Goal: Transaction & Acquisition: Purchase product/service

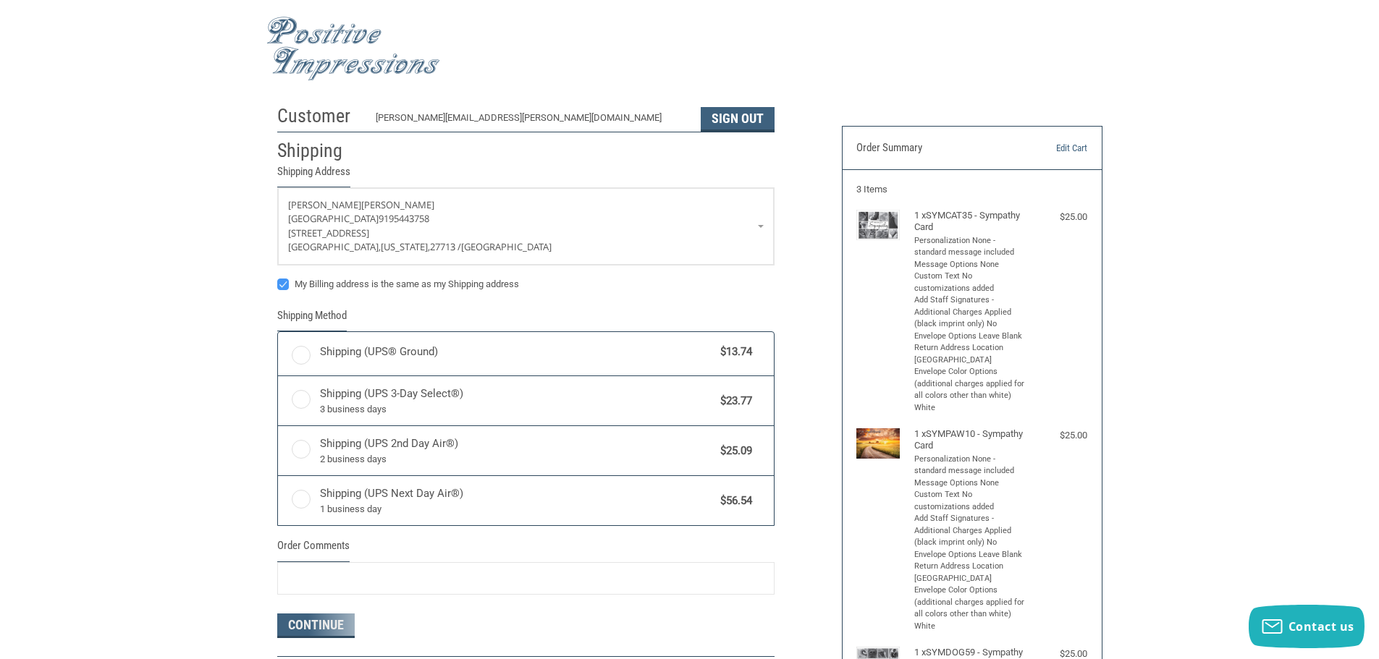
radio input "true"
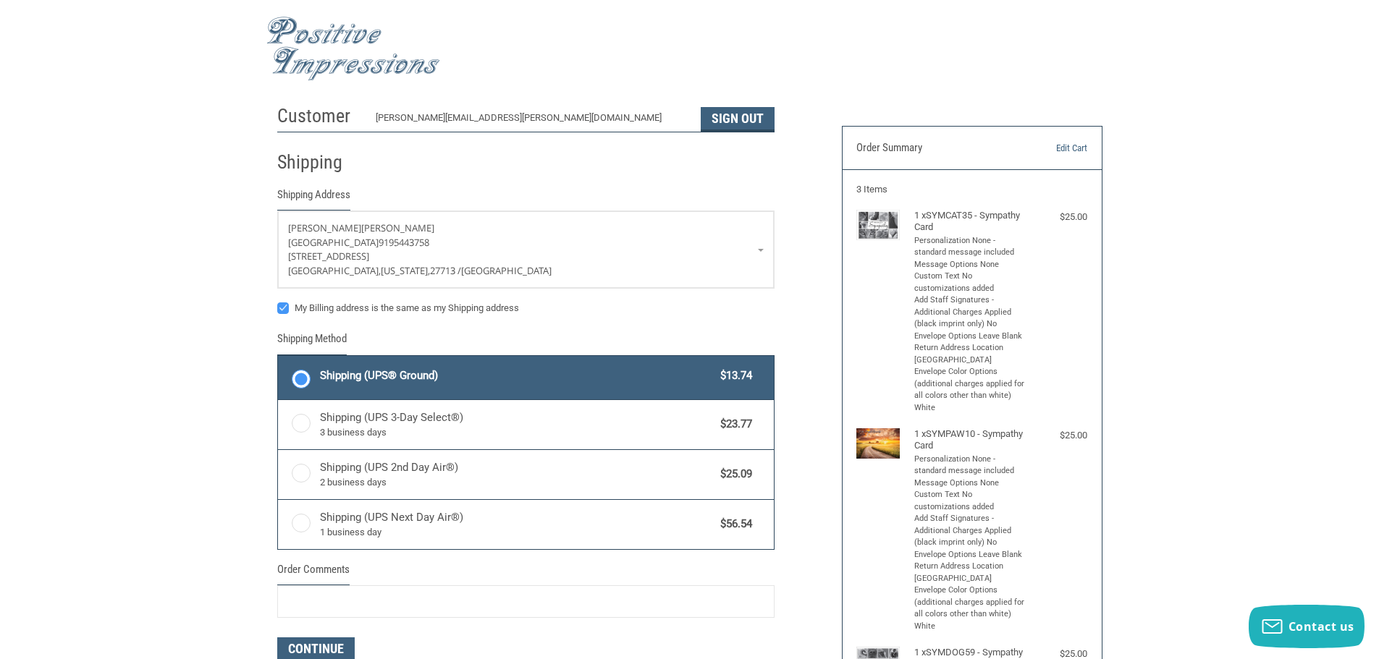
click at [329, 50] on img at bounding box center [353, 49] width 174 height 64
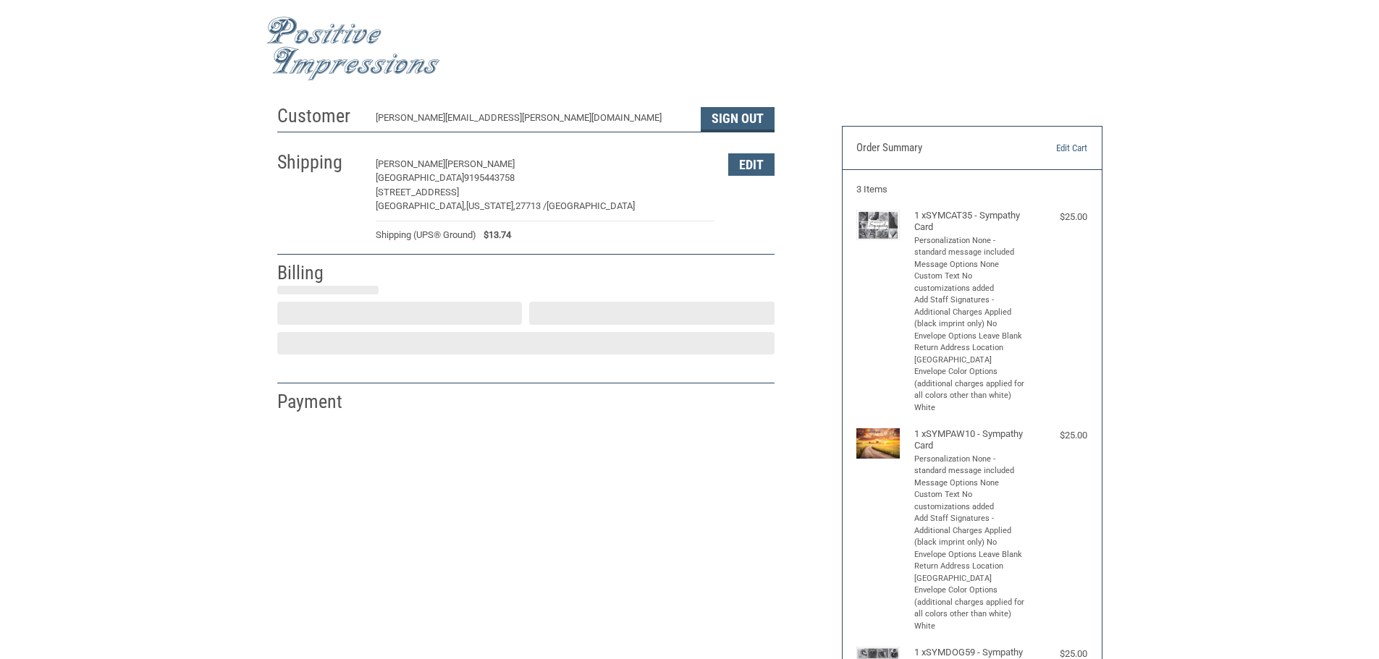
select select "US"
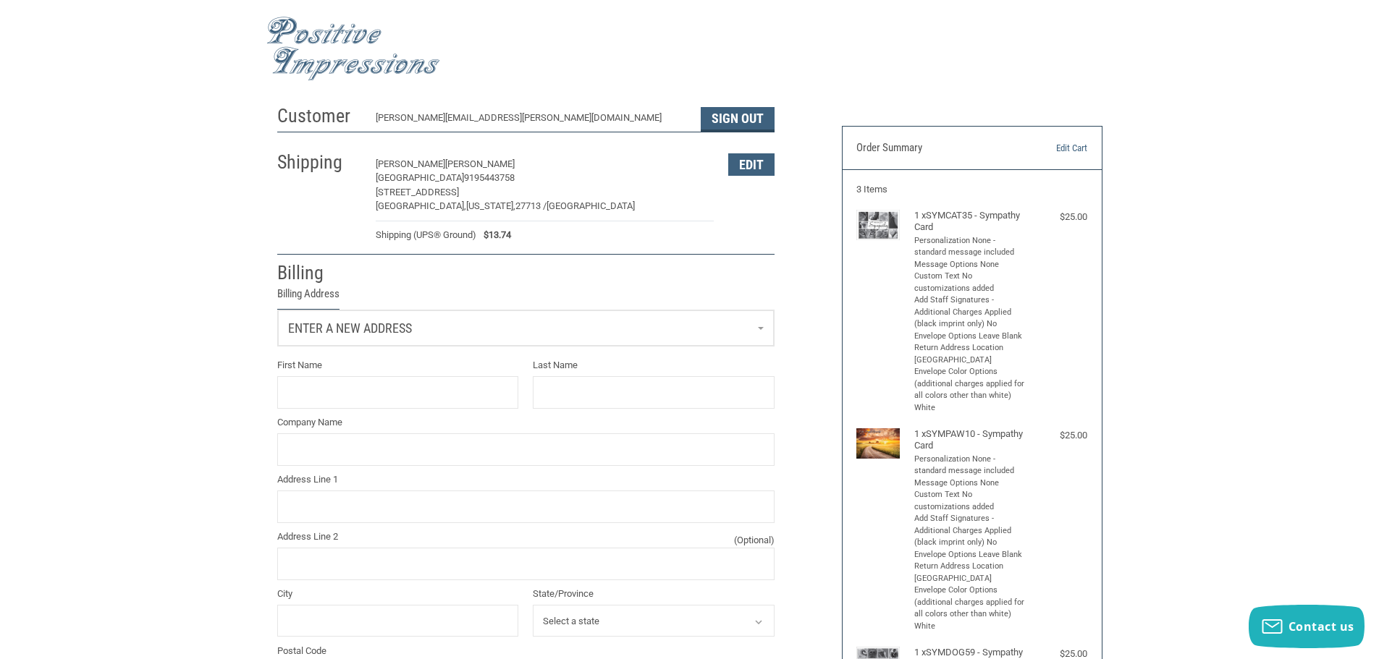
click at [360, 335] on span "Enter a new address" at bounding box center [350, 328] width 124 height 15
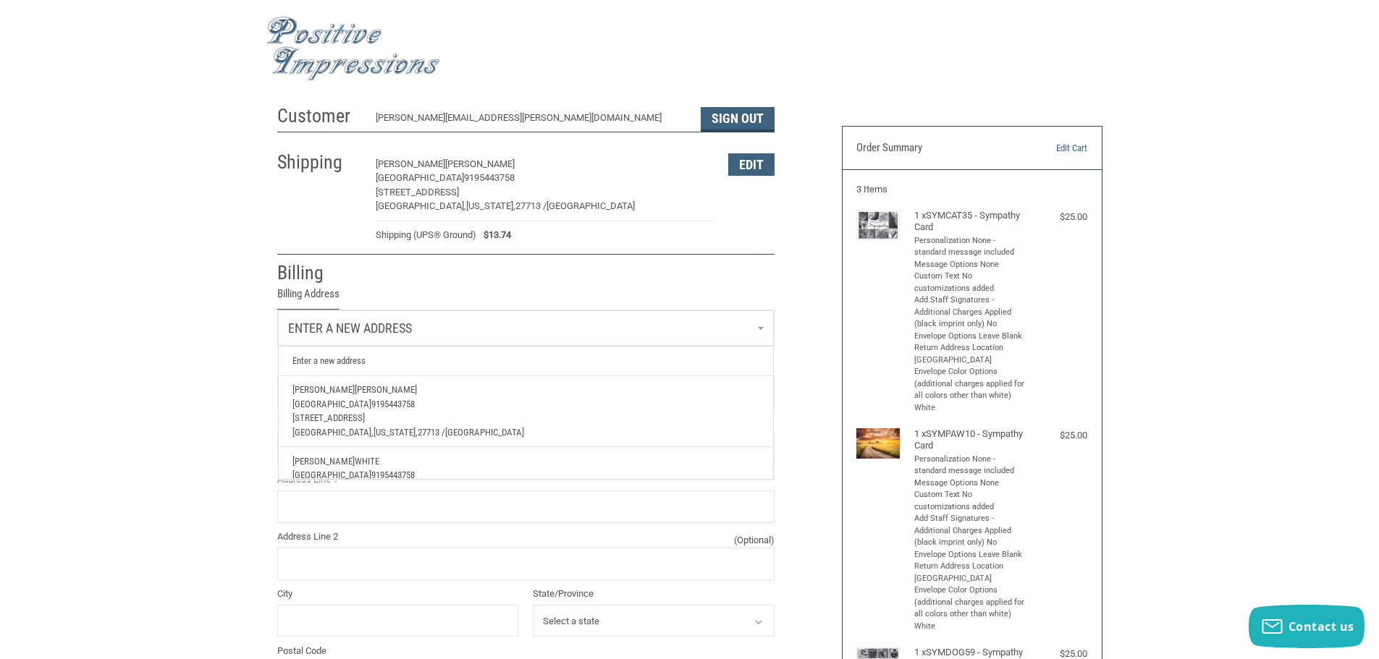
click at [353, 421] on span "[STREET_ADDRESS]" at bounding box center [328, 418] width 72 height 11
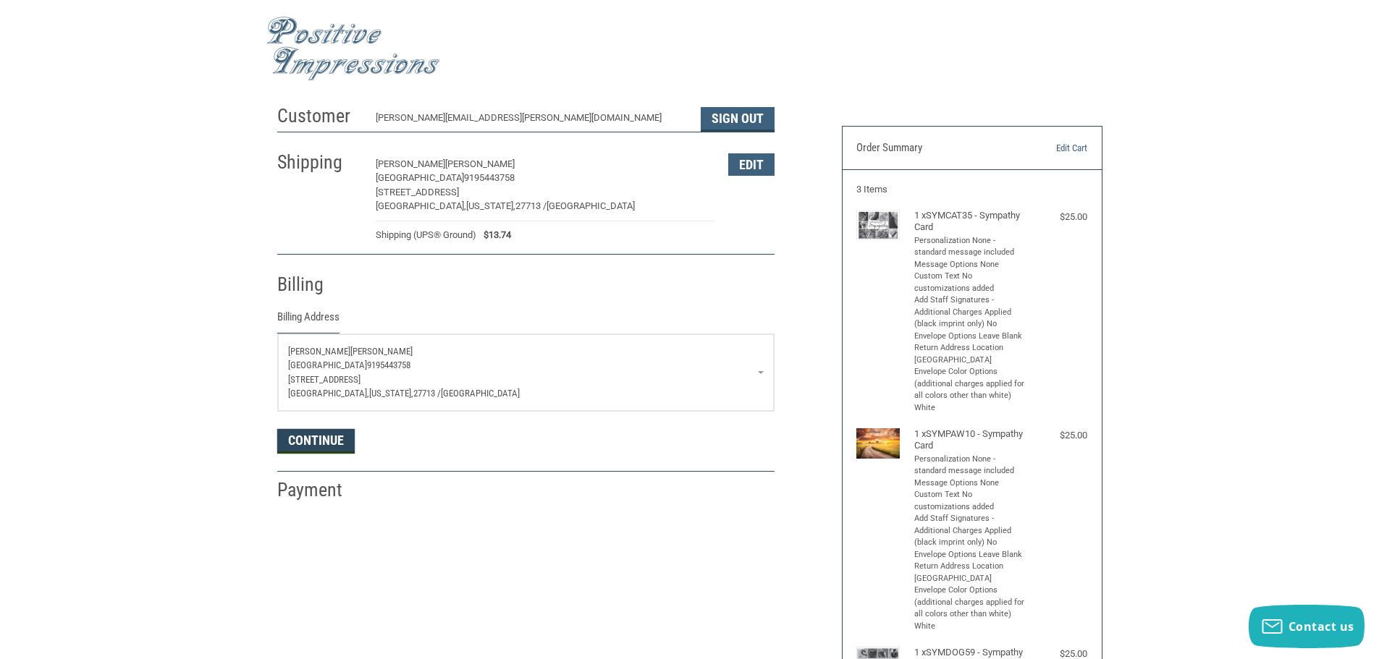
click at [295, 440] on button "Continue" at bounding box center [315, 441] width 77 height 25
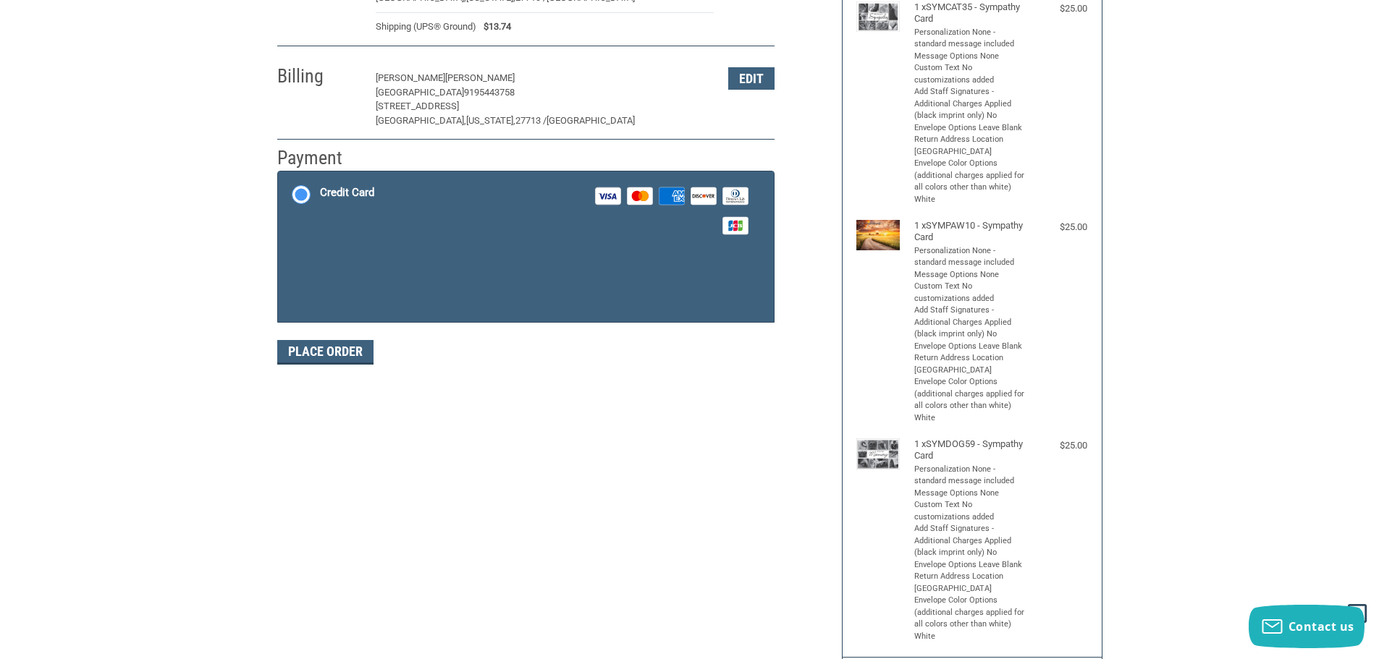
scroll to position [217, 0]
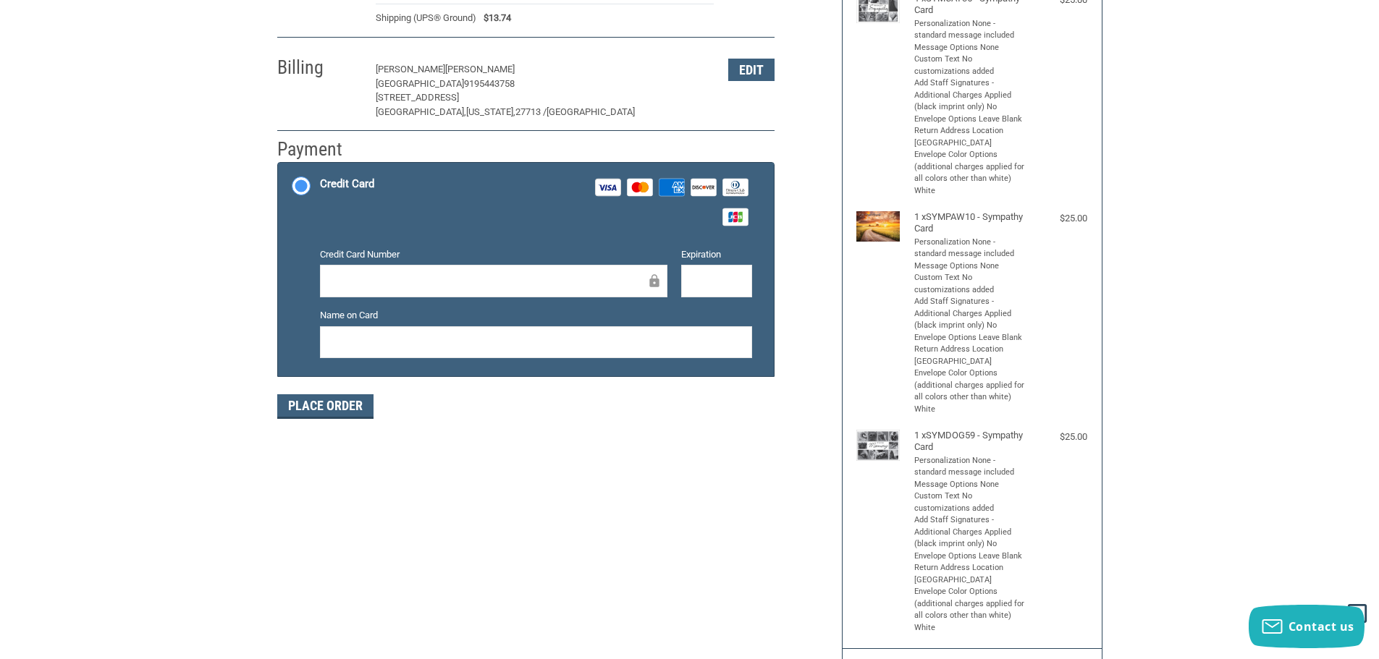
click at [350, 291] on div at bounding box center [493, 281] width 347 height 33
click at [352, 408] on button "Place Order" at bounding box center [325, 407] width 96 height 25
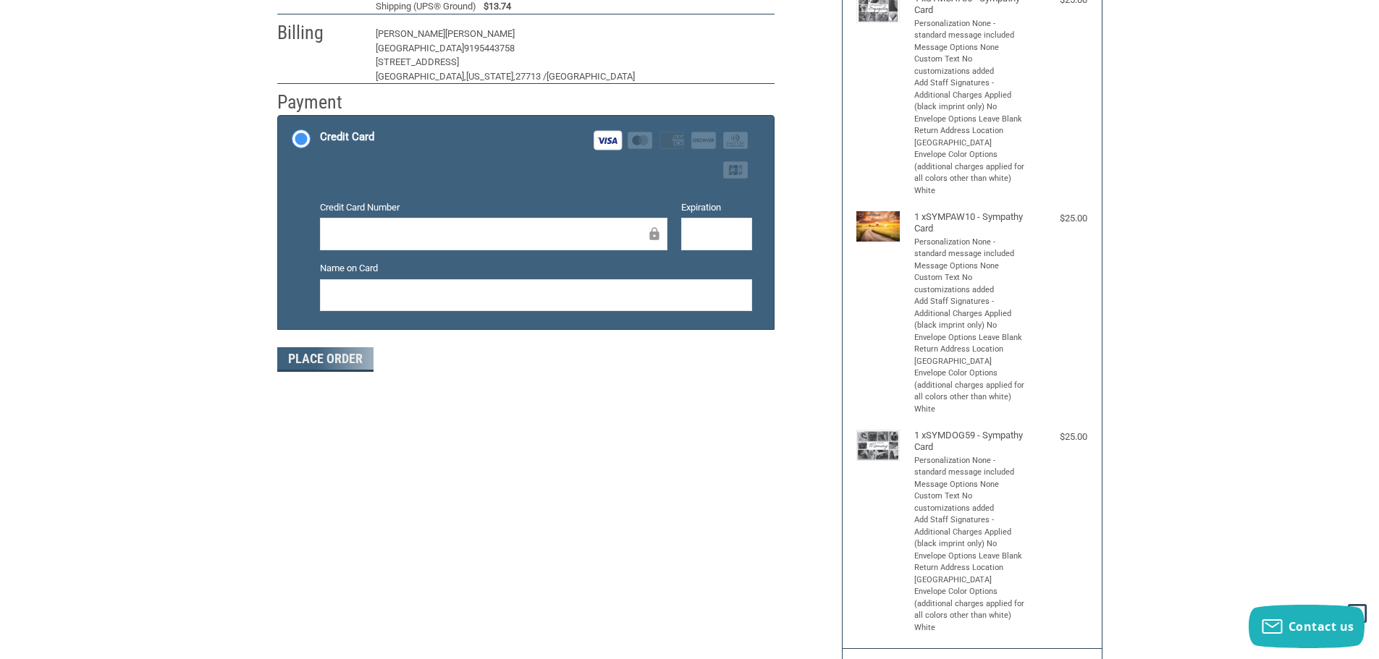
scroll to position [174, 0]
